Goal: Book appointment/travel/reservation

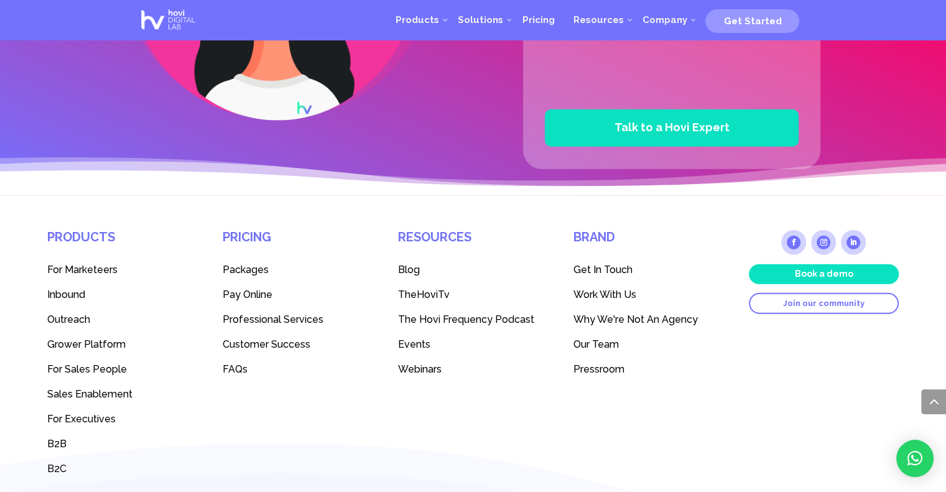
scroll to position [3385, 0]
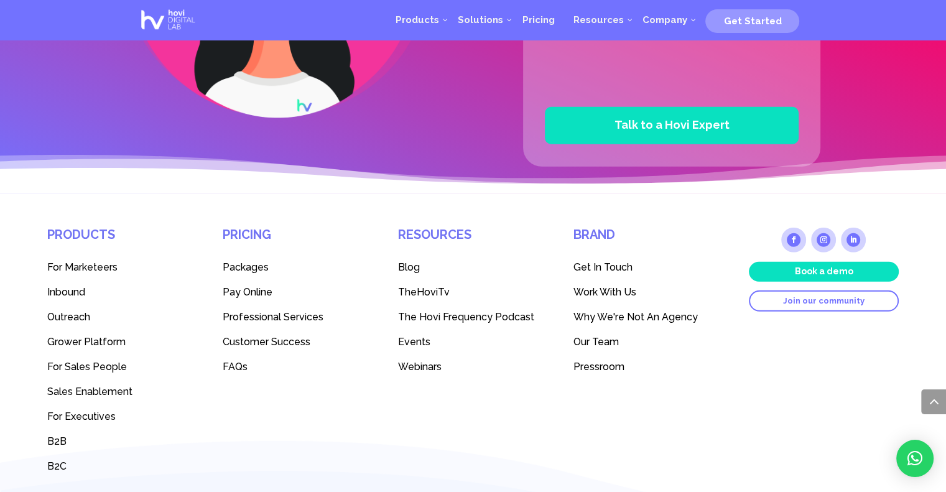
click at [240, 264] on span "Packages" at bounding box center [246, 267] width 46 height 12
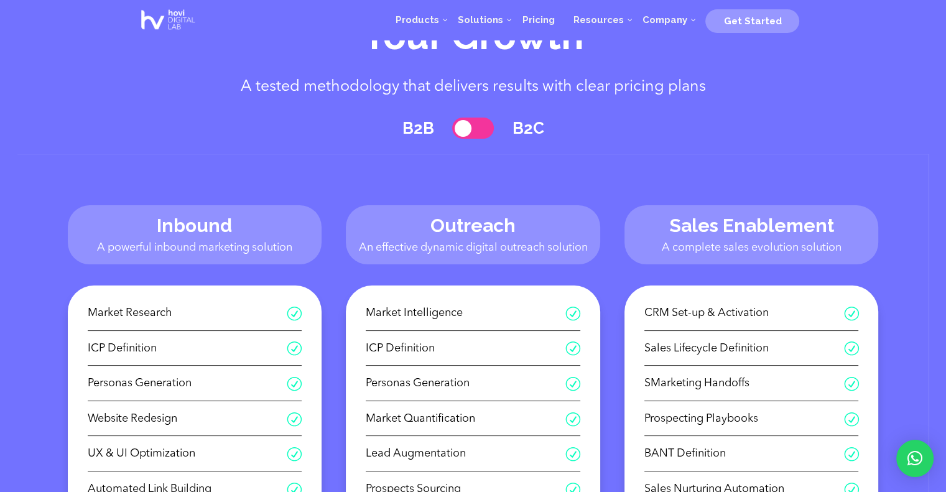
scroll to position [75, 0]
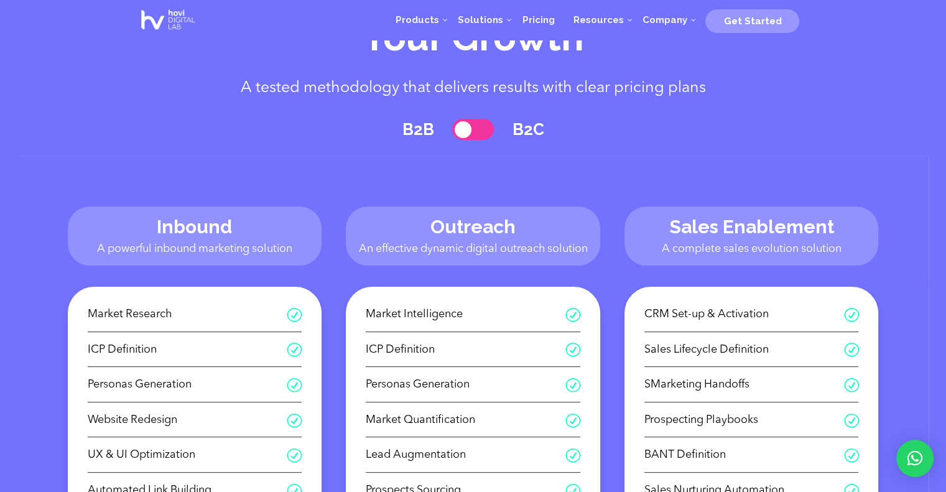
click at [470, 132] on span at bounding box center [473, 130] width 42 height 22
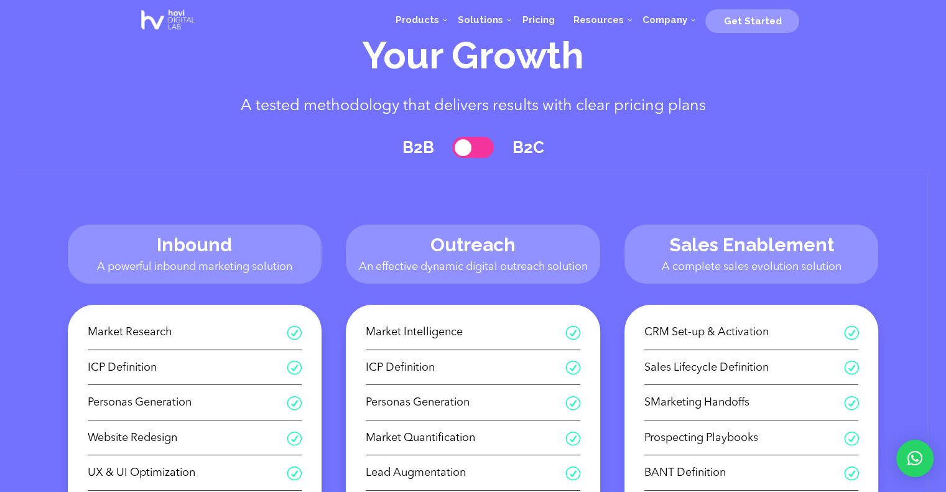
scroll to position [52, 0]
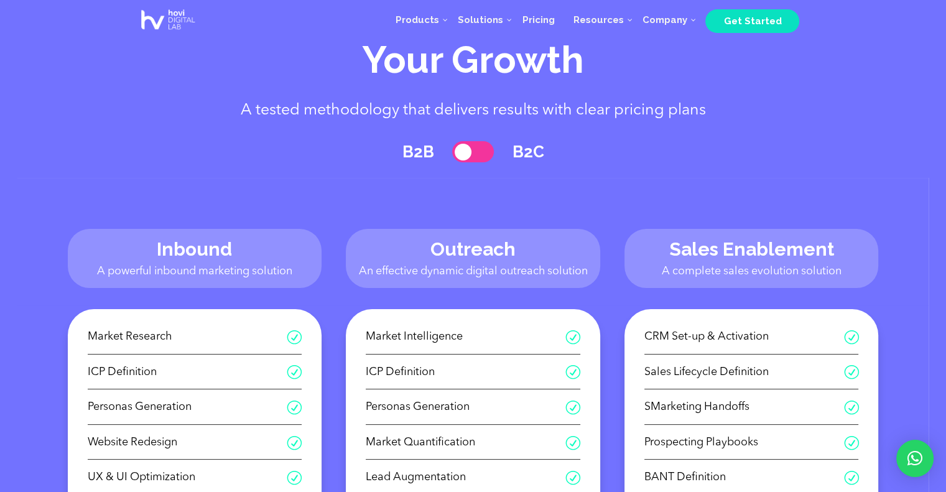
click at [756, 9] on span "Get Started" at bounding box center [752, 21] width 94 height 24
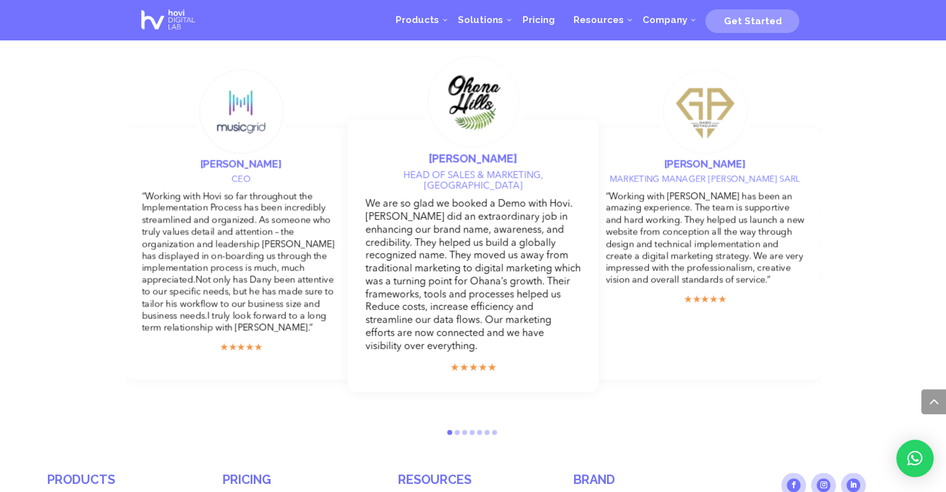
scroll to position [995, 0]
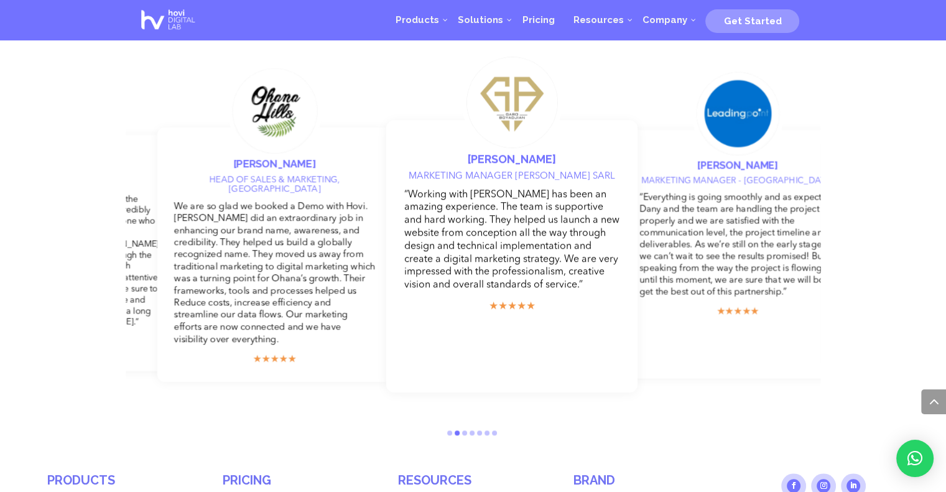
click at [514, 185] on h6 "Marketing Manager Garo Boyadjian SARL" at bounding box center [511, 180] width 215 height 17
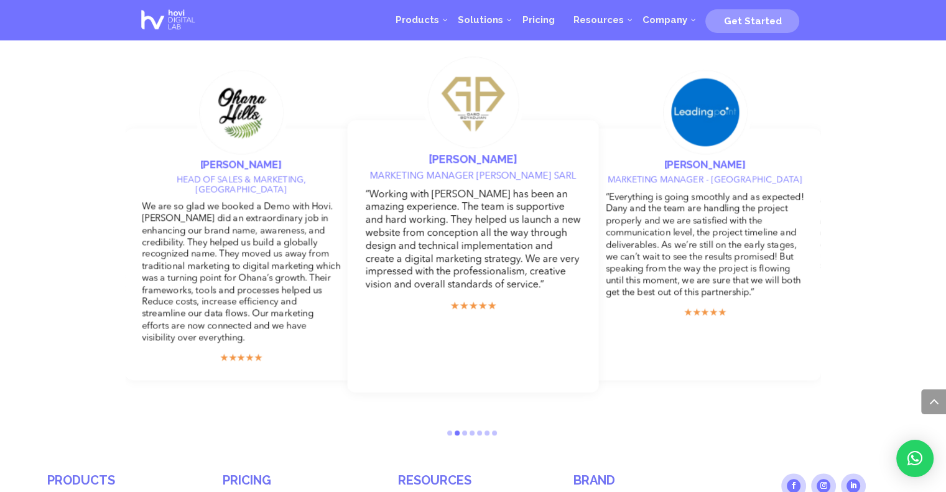
click at [485, 174] on h6 "Marketing Manager Garo Boyadjian SARL" at bounding box center [473, 180] width 215 height 17
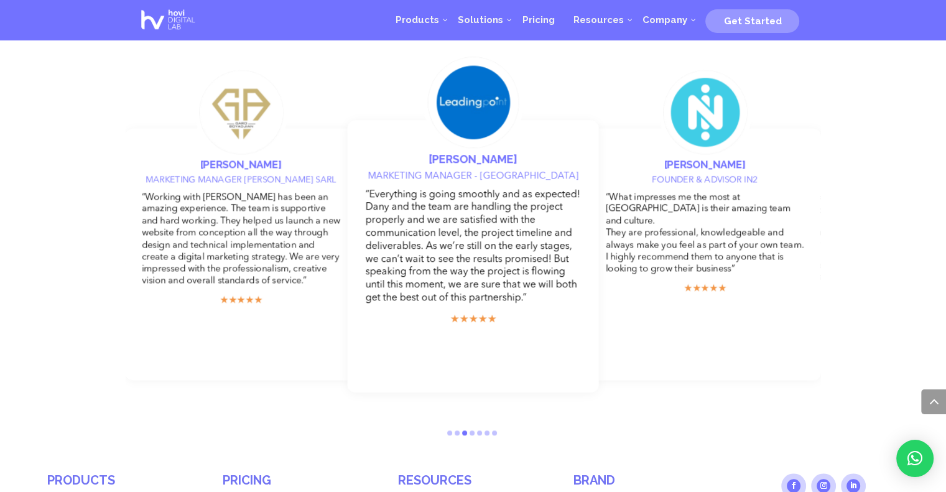
click at [446, 427] on div at bounding box center [473, 433] width 695 height 12
click at [450, 430] on span "Go to slide 1" at bounding box center [449, 432] width 5 height 5
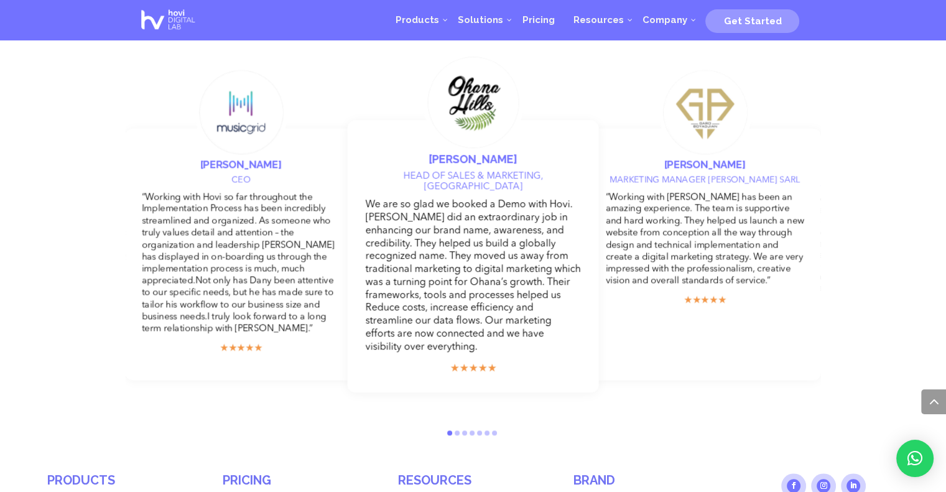
click at [456, 430] on span "Go to slide 2" at bounding box center [457, 432] width 5 height 5
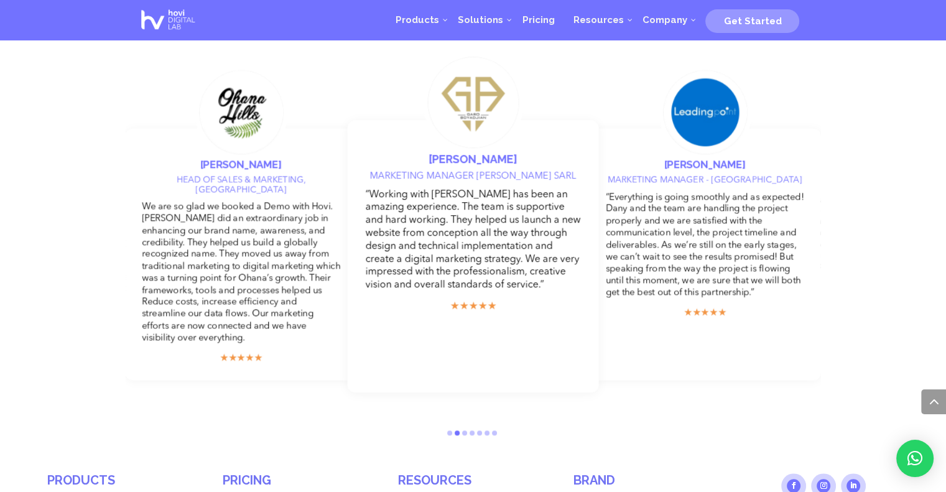
click at [469, 430] on span "Go to slide 4" at bounding box center [471, 432] width 5 height 5
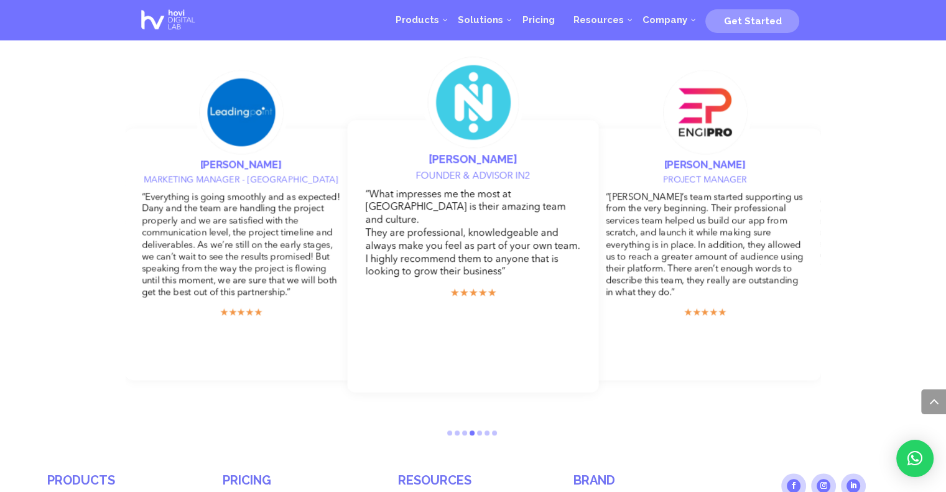
click at [476, 427] on div at bounding box center [473, 433] width 695 height 12
click at [479, 430] on span "Go to slide 5" at bounding box center [479, 432] width 5 height 5
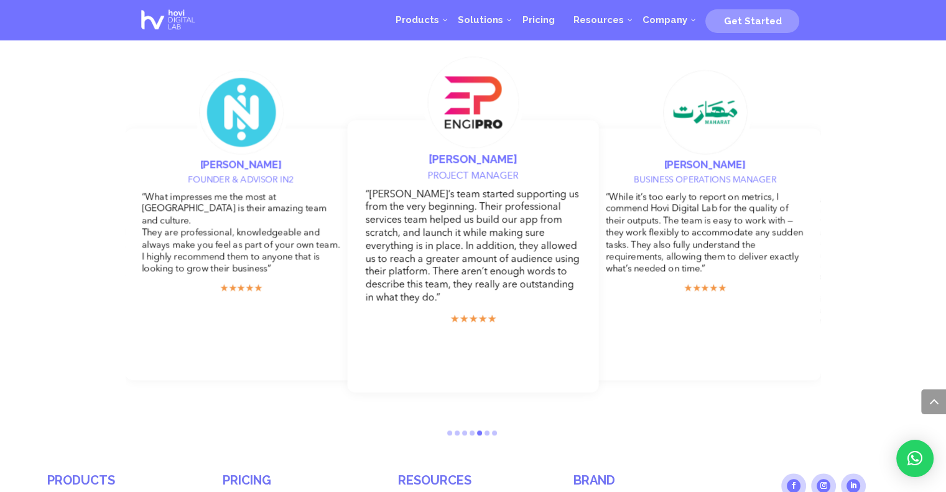
click at [487, 427] on div at bounding box center [473, 433] width 695 height 12
